Goal: Book appointment/travel/reservation

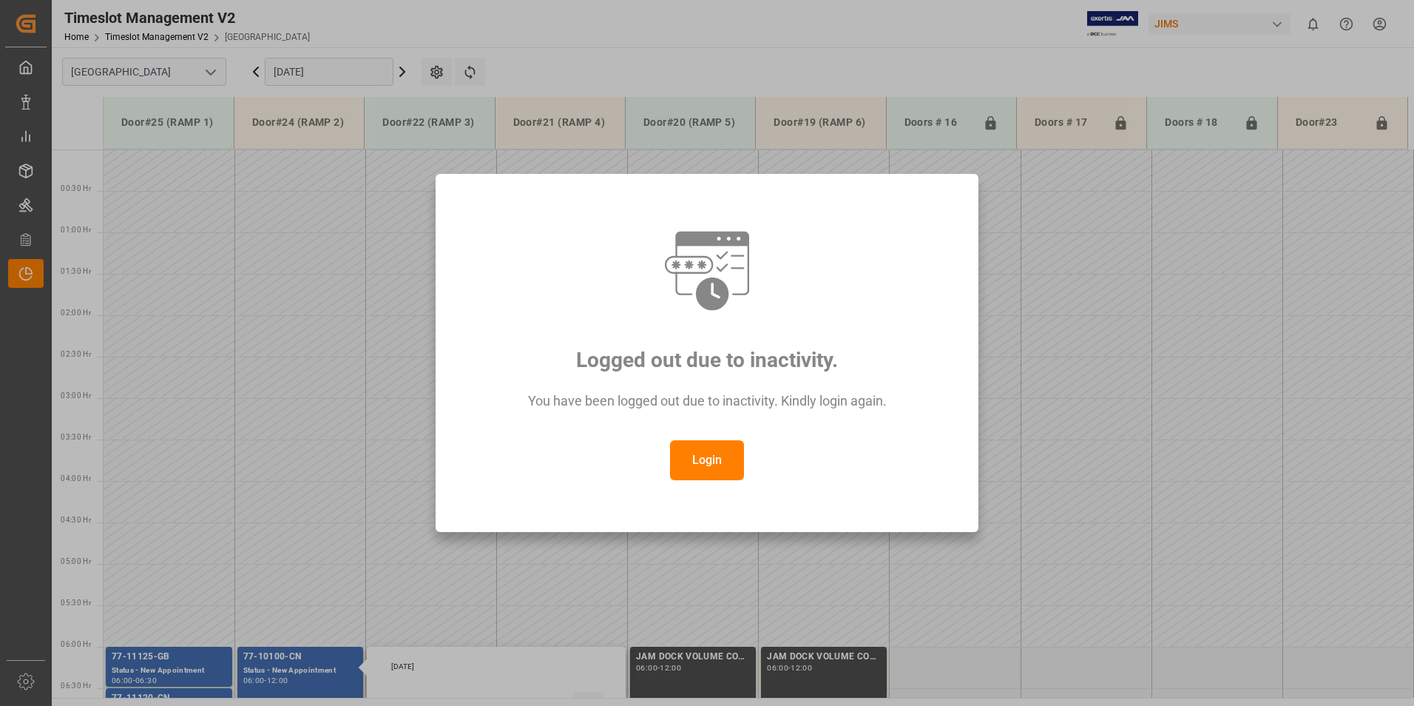
click at [698, 445] on button "Login" at bounding box center [707, 460] width 74 height 40
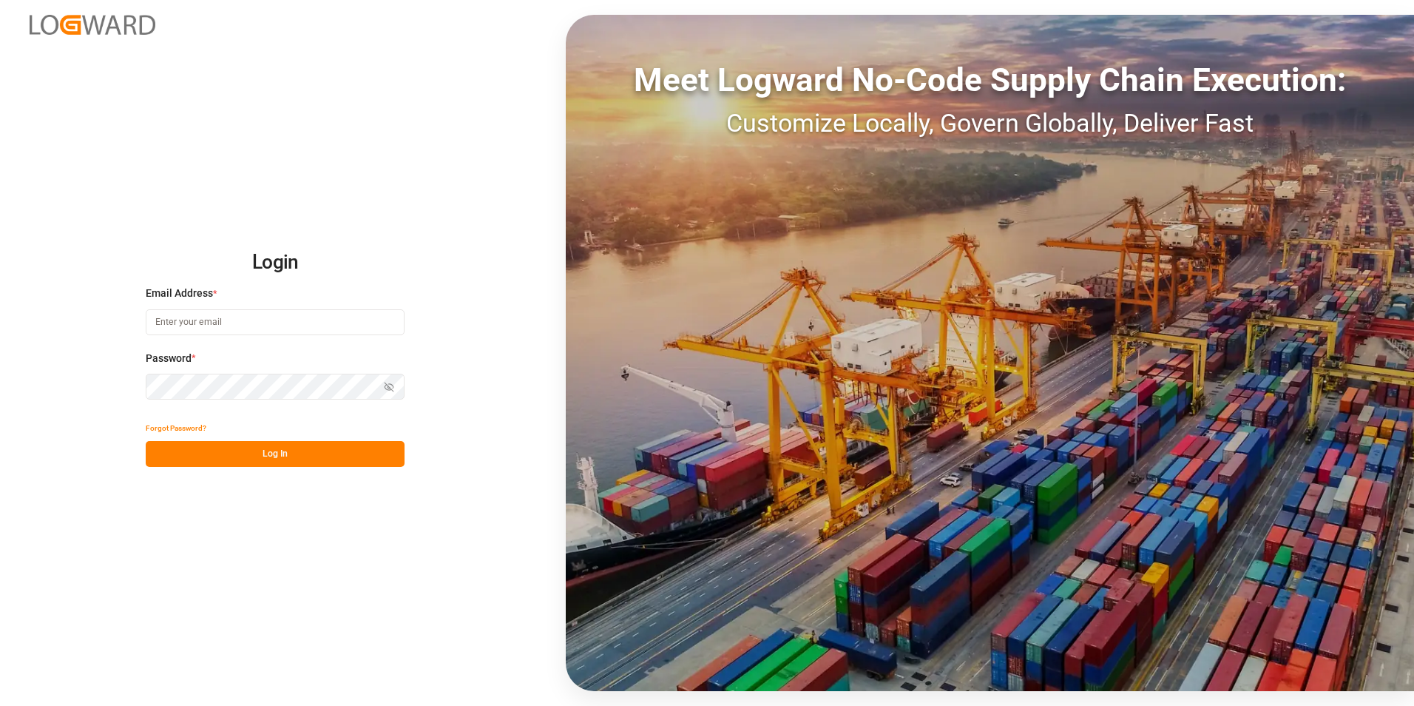
type input "isabelle.cyr@coastmusic.com"
click at [263, 458] on button "Log In" at bounding box center [275, 454] width 259 height 26
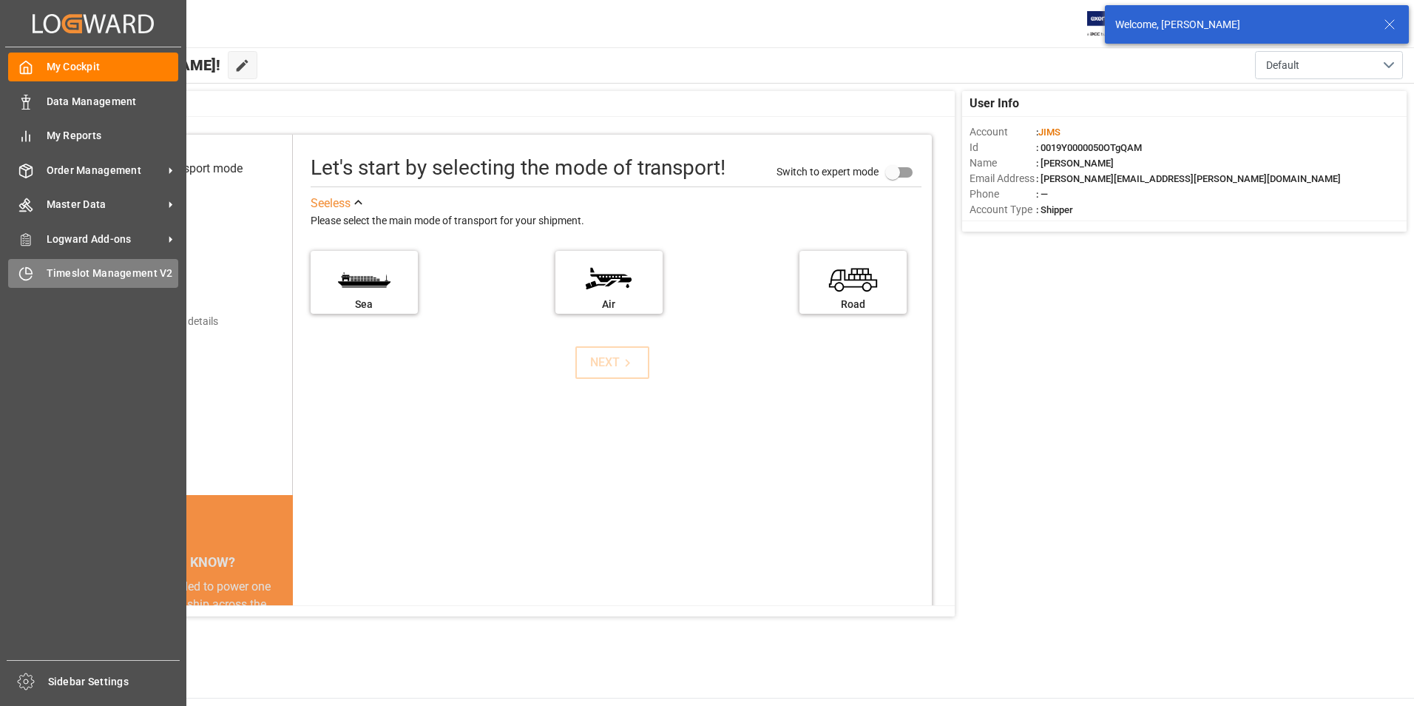
click at [72, 274] on span "Timeslot Management V2" at bounding box center [113, 274] width 132 height 16
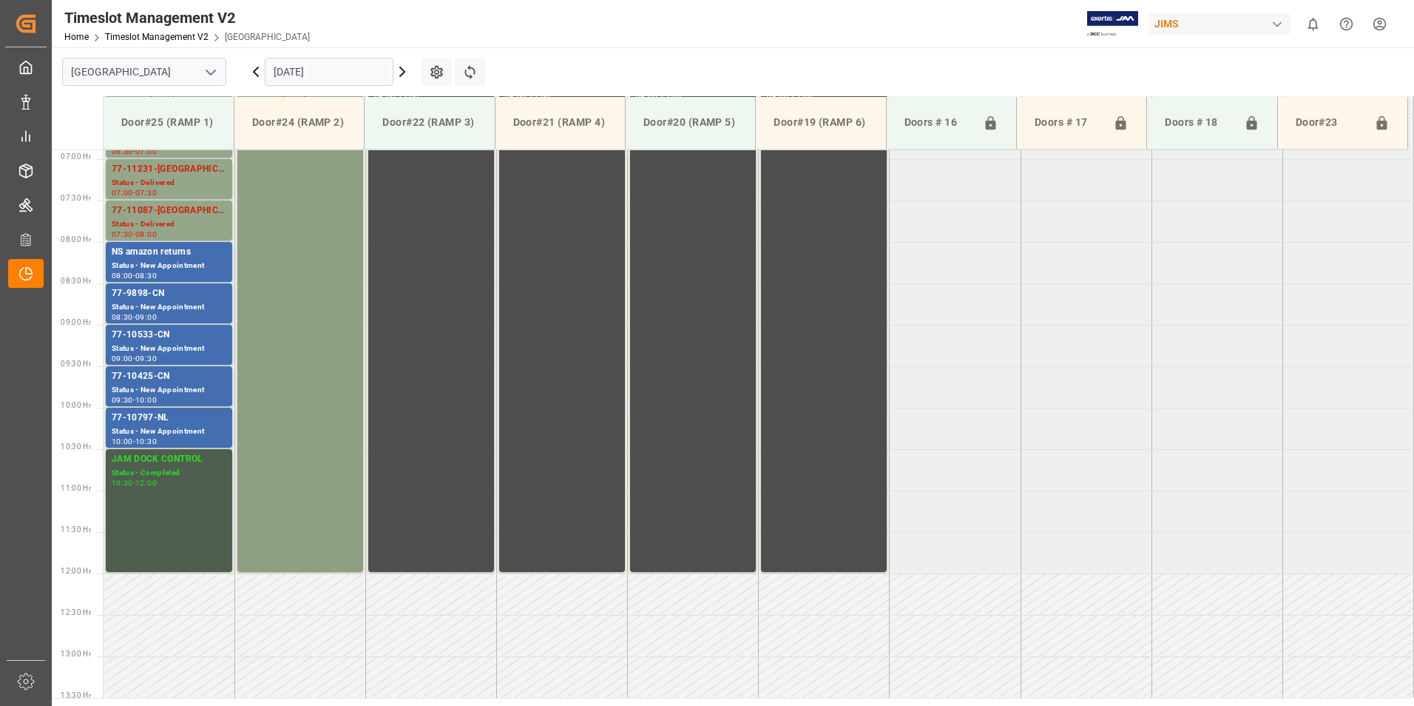
scroll to position [432, 0]
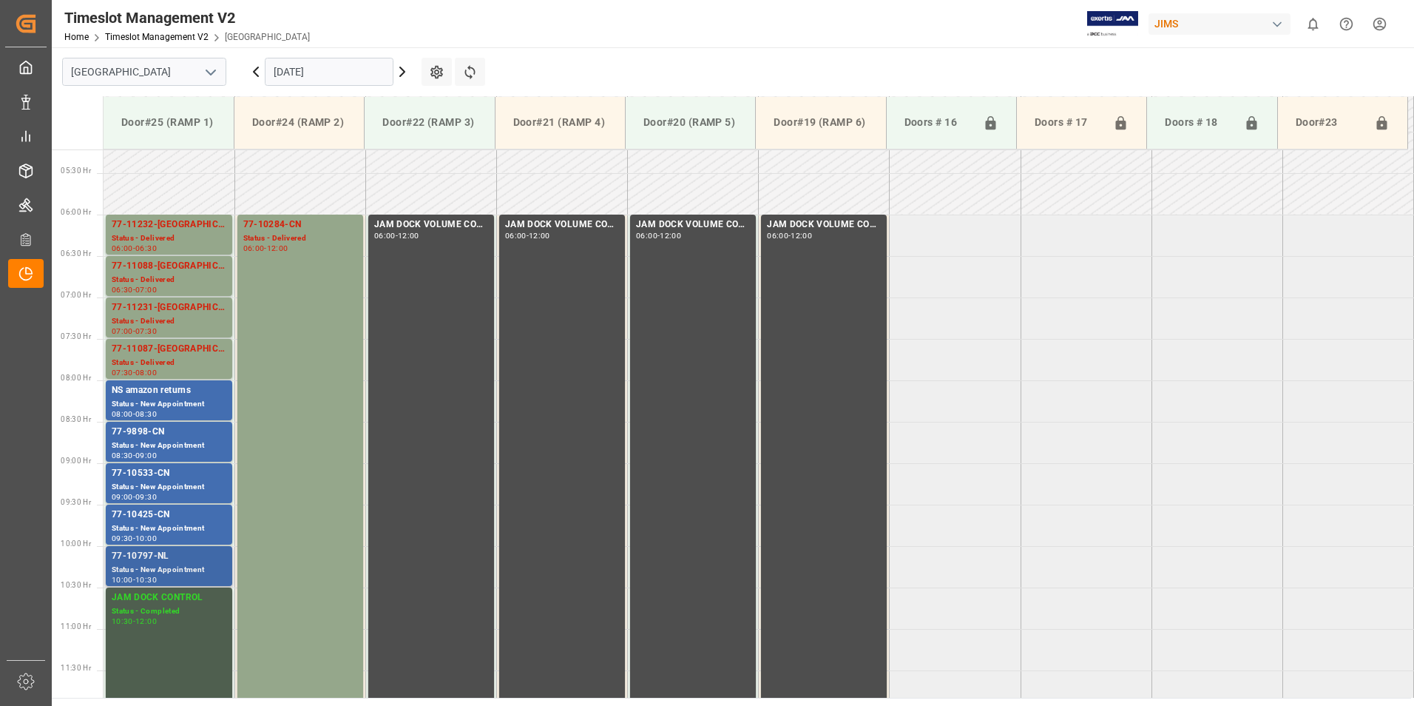
click at [151, 559] on div "77-10797-NL" at bounding box center [169, 556] width 115 height 15
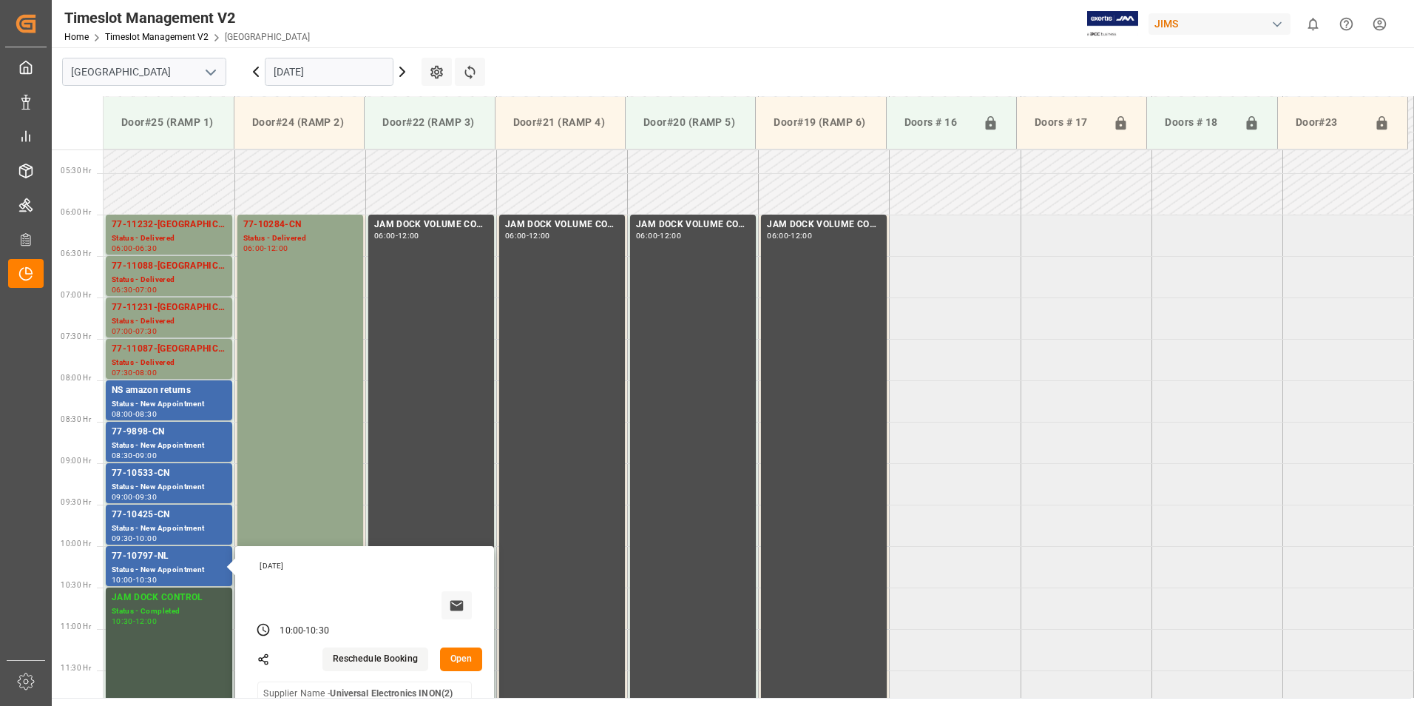
click at [321, 77] on input "08.10.2025" at bounding box center [329, 72] width 129 height 28
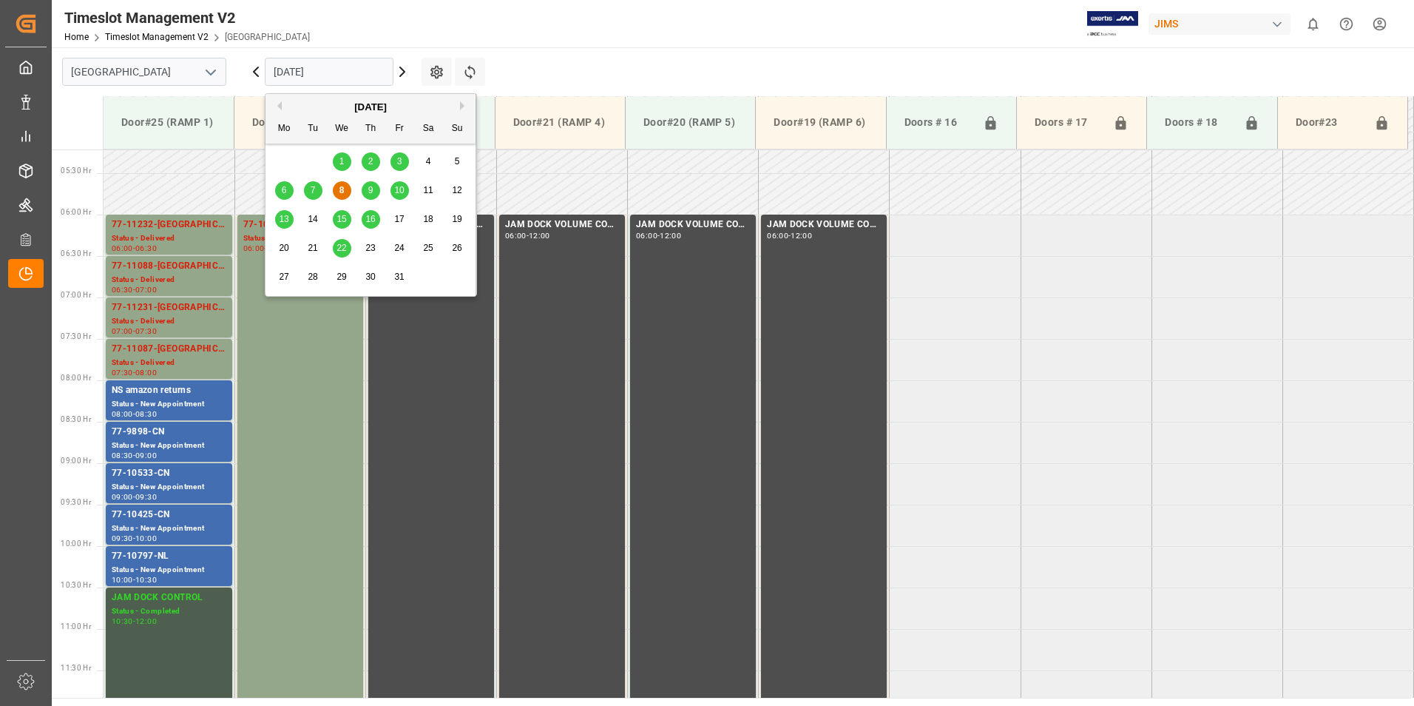
click at [371, 190] on span "9" at bounding box center [370, 190] width 5 height 10
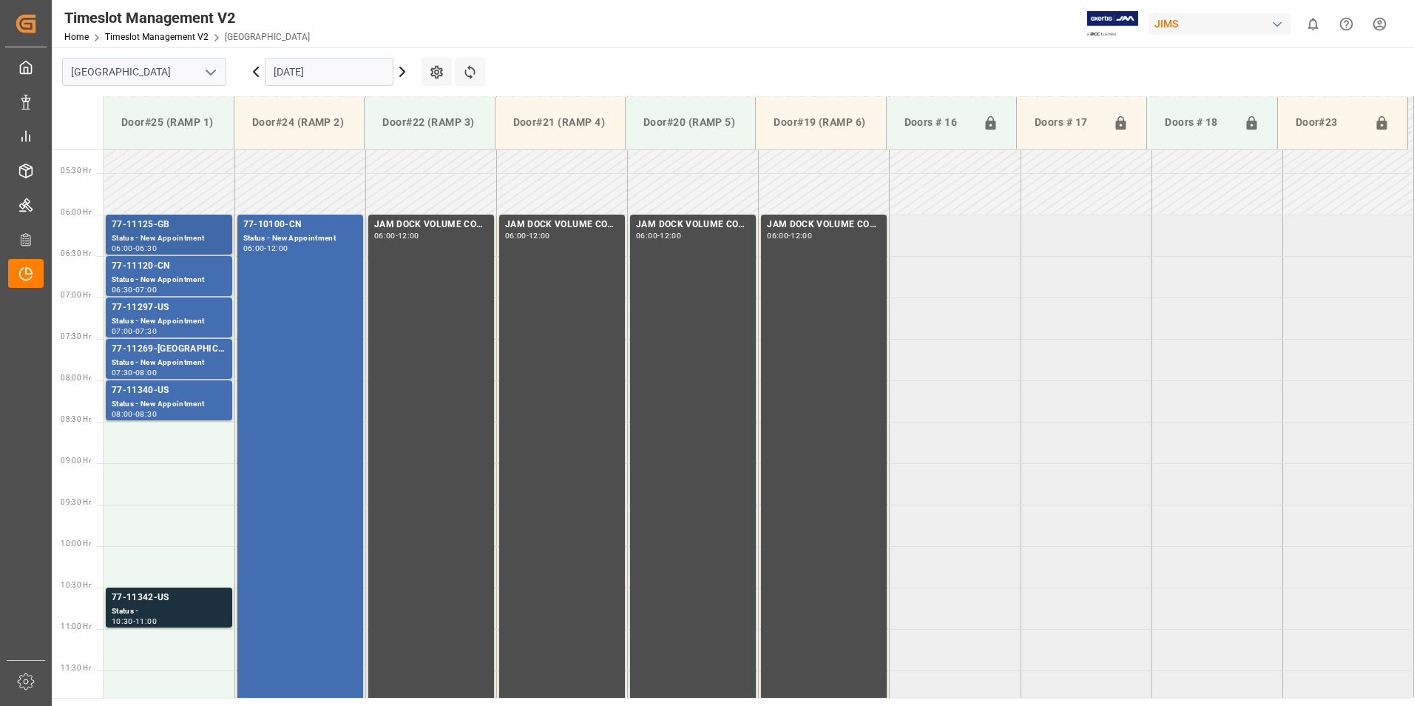
click at [145, 223] on div "77-11125-GB" at bounding box center [169, 224] width 115 height 15
click at [139, 274] on div "Status - New Appointment" at bounding box center [169, 280] width 115 height 13
click at [142, 311] on div "77-11297-US" at bounding box center [169, 307] width 115 height 15
click at [139, 348] on div "77-11269-[GEOGRAPHIC_DATA]" at bounding box center [169, 349] width 115 height 15
click at [143, 385] on div "77-11340-US" at bounding box center [169, 390] width 115 height 15
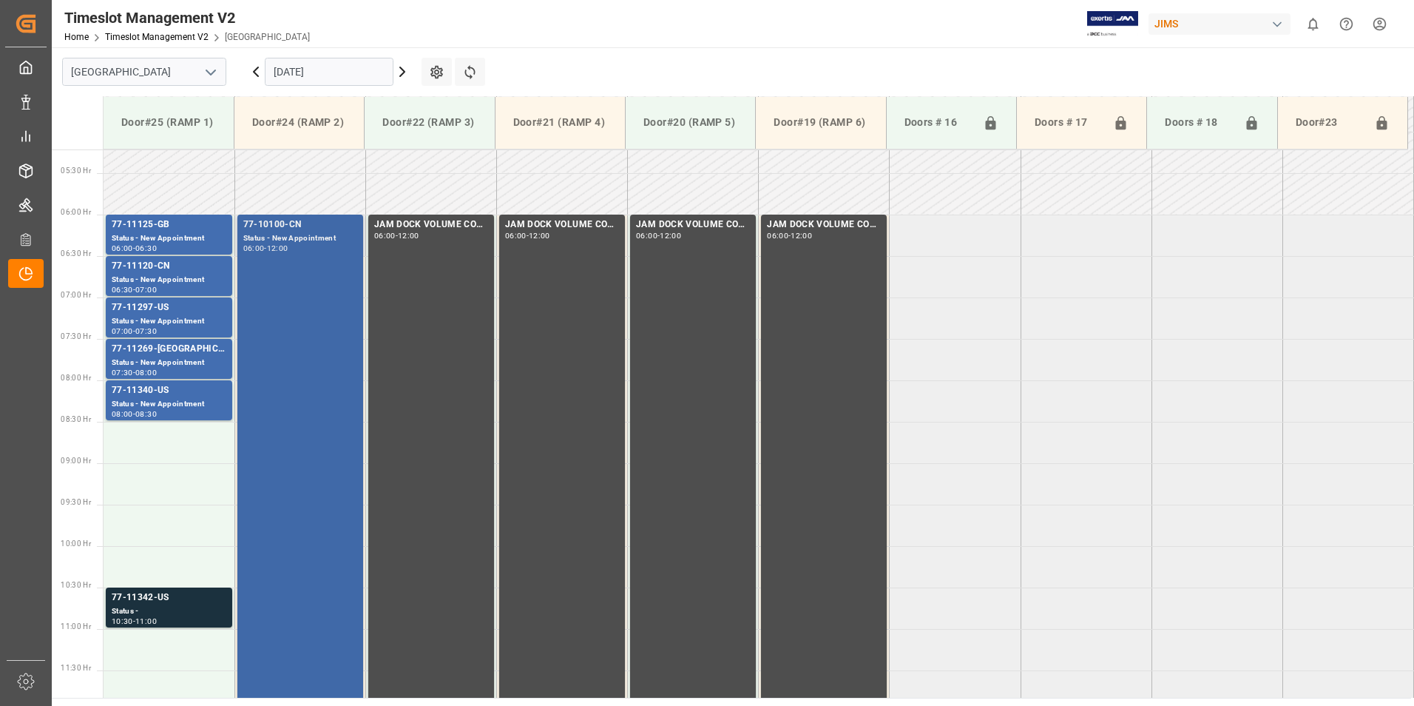
click at [277, 226] on div "77-10100-CN" at bounding box center [300, 224] width 114 height 15
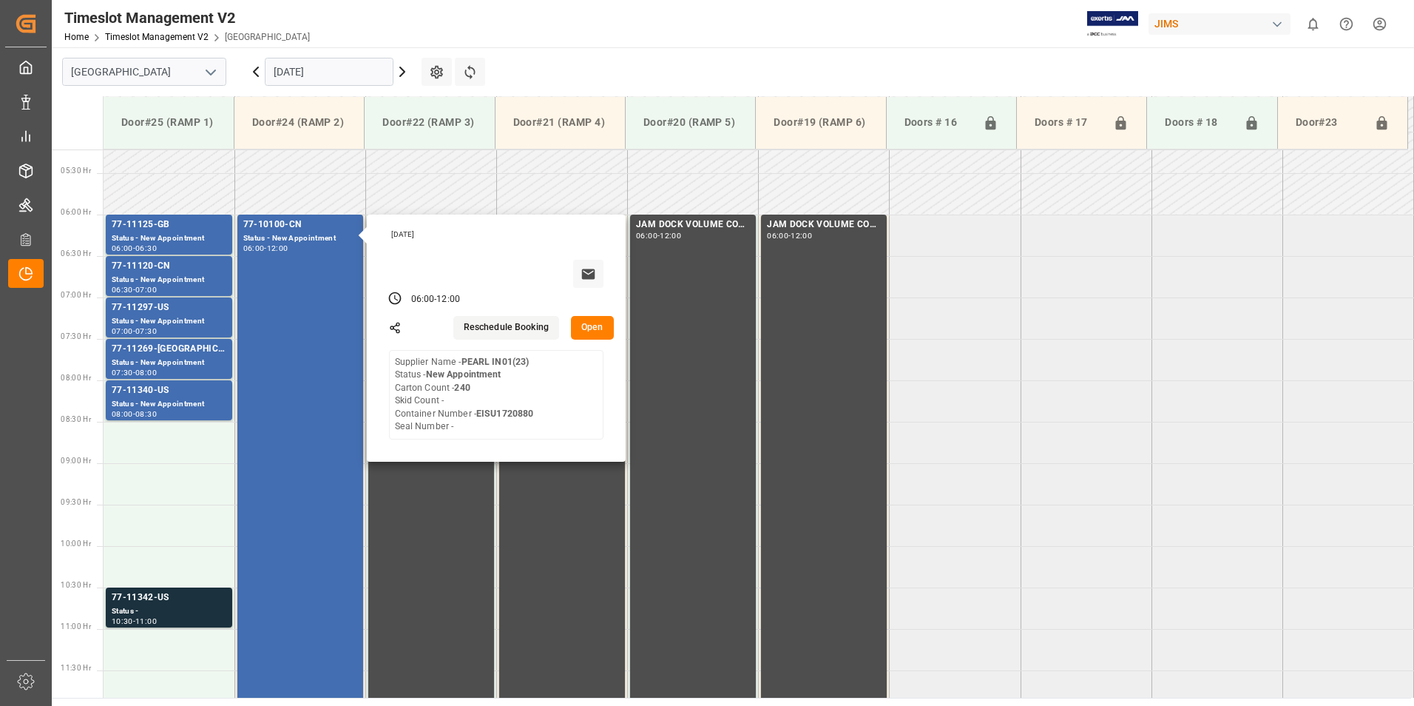
click at [317, 65] on input "[DATE]" at bounding box center [329, 72] width 129 height 28
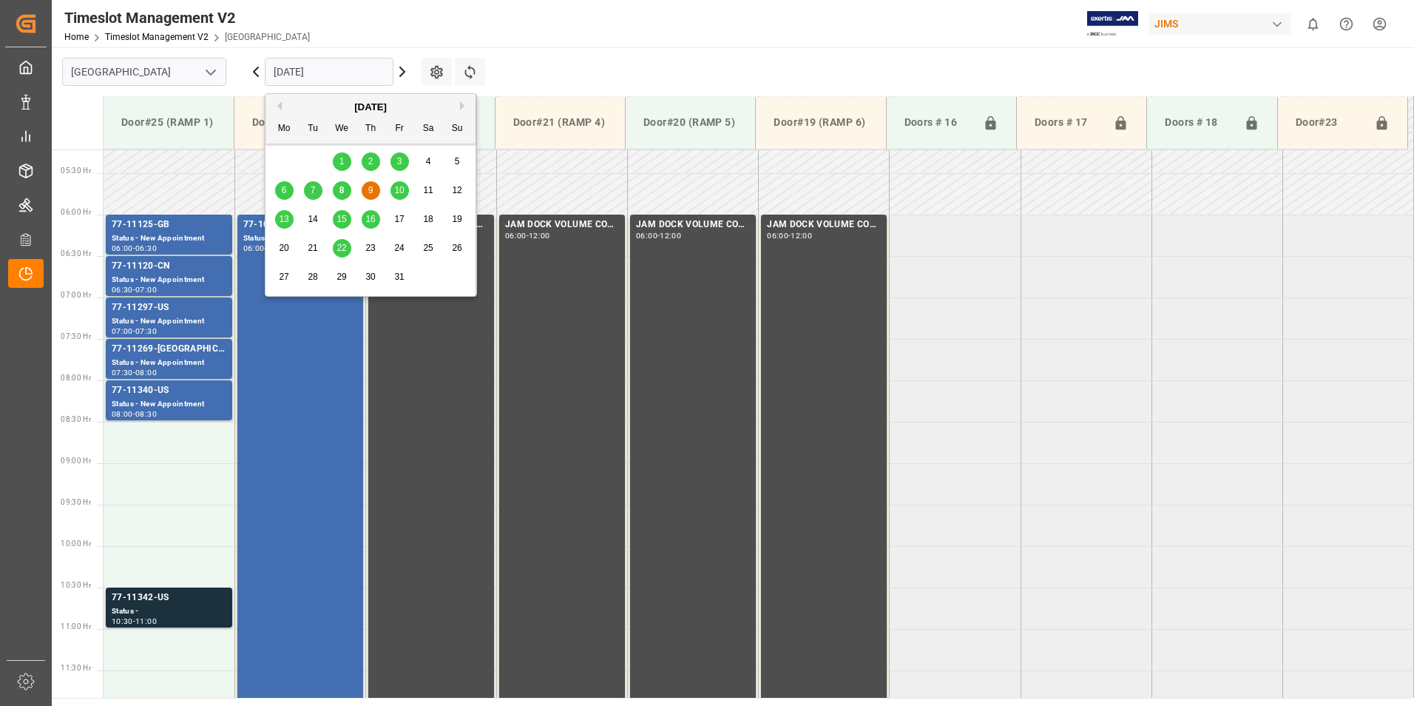
click at [399, 192] on span "10" at bounding box center [399, 190] width 10 height 10
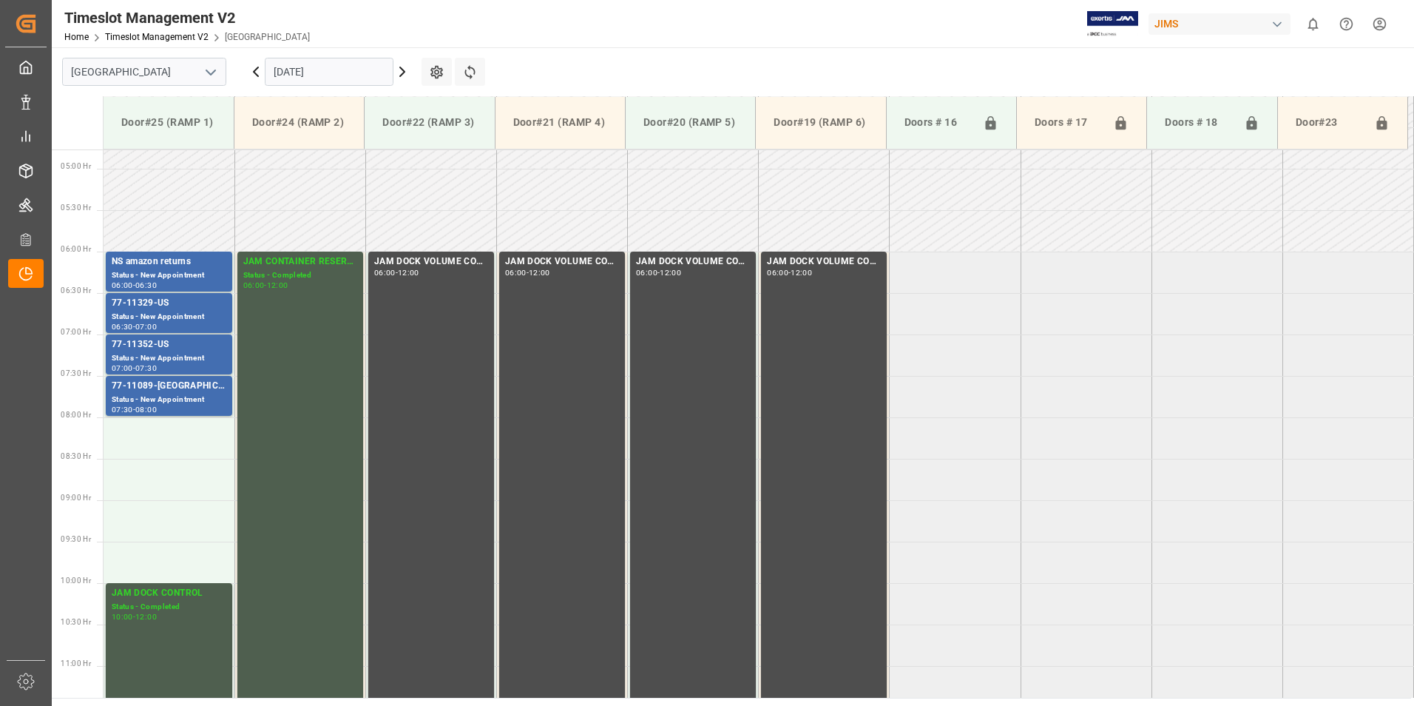
scroll to position [354, 0]
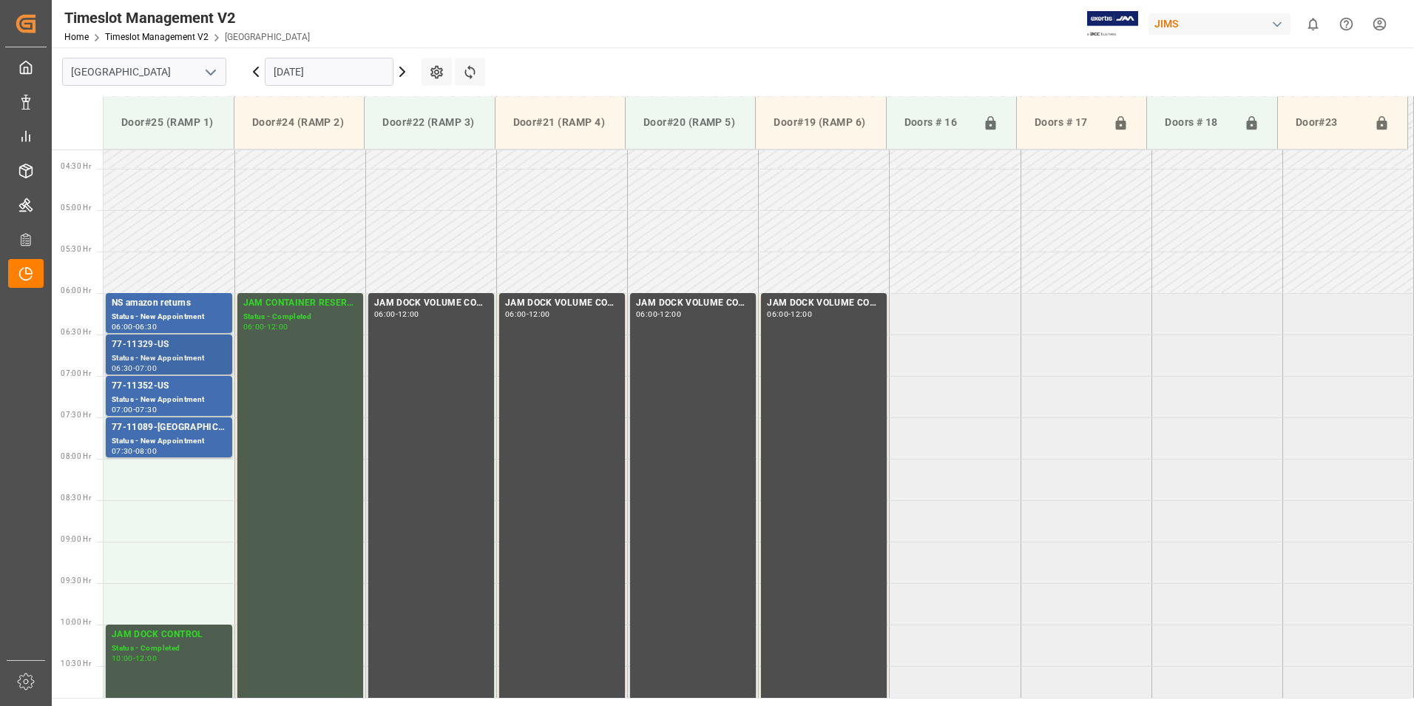
click at [141, 350] on div "77-11329-US" at bounding box center [169, 344] width 115 height 15
click at [149, 391] on div "77-11352-US" at bounding box center [169, 386] width 115 height 15
click at [152, 424] on div "77-11089-US" at bounding box center [169, 427] width 115 height 15
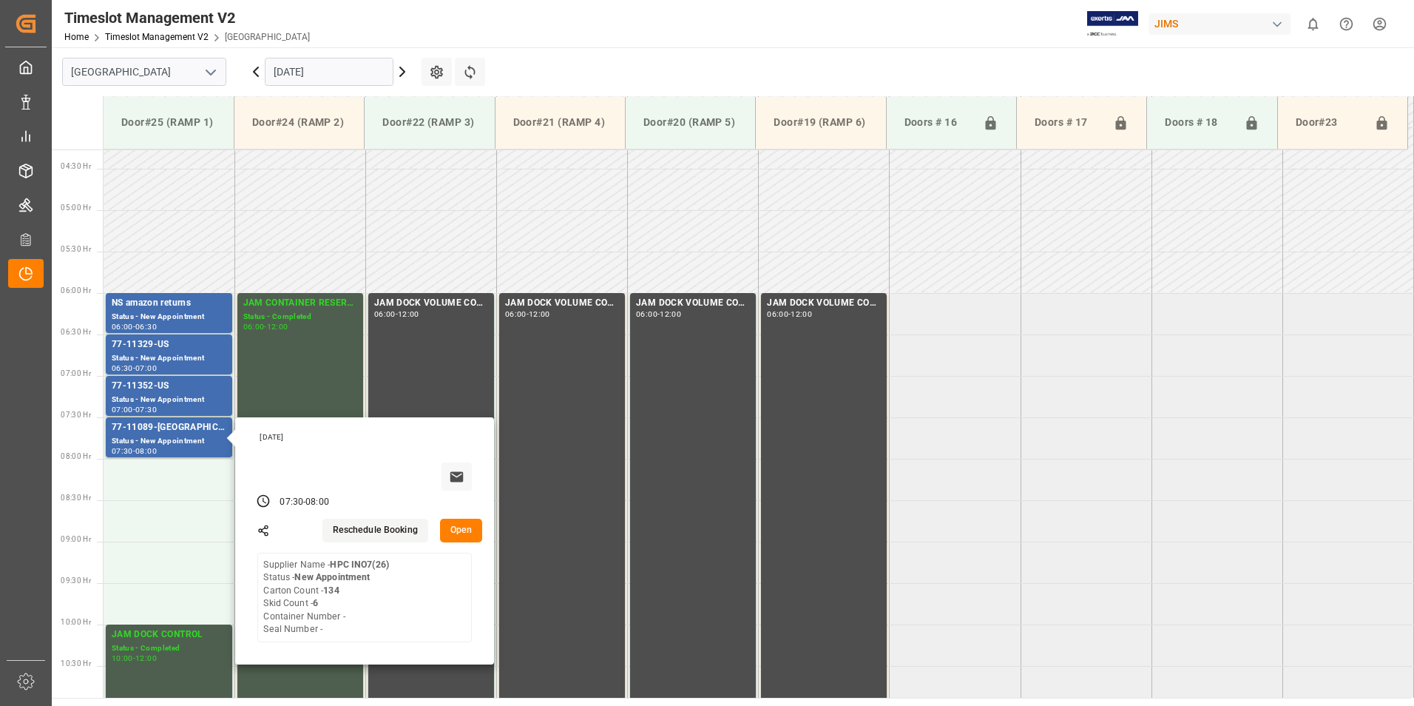
click at [322, 69] on input "10.10.2025" at bounding box center [329, 72] width 129 height 28
